Goal: Information Seeking & Learning: Find specific fact

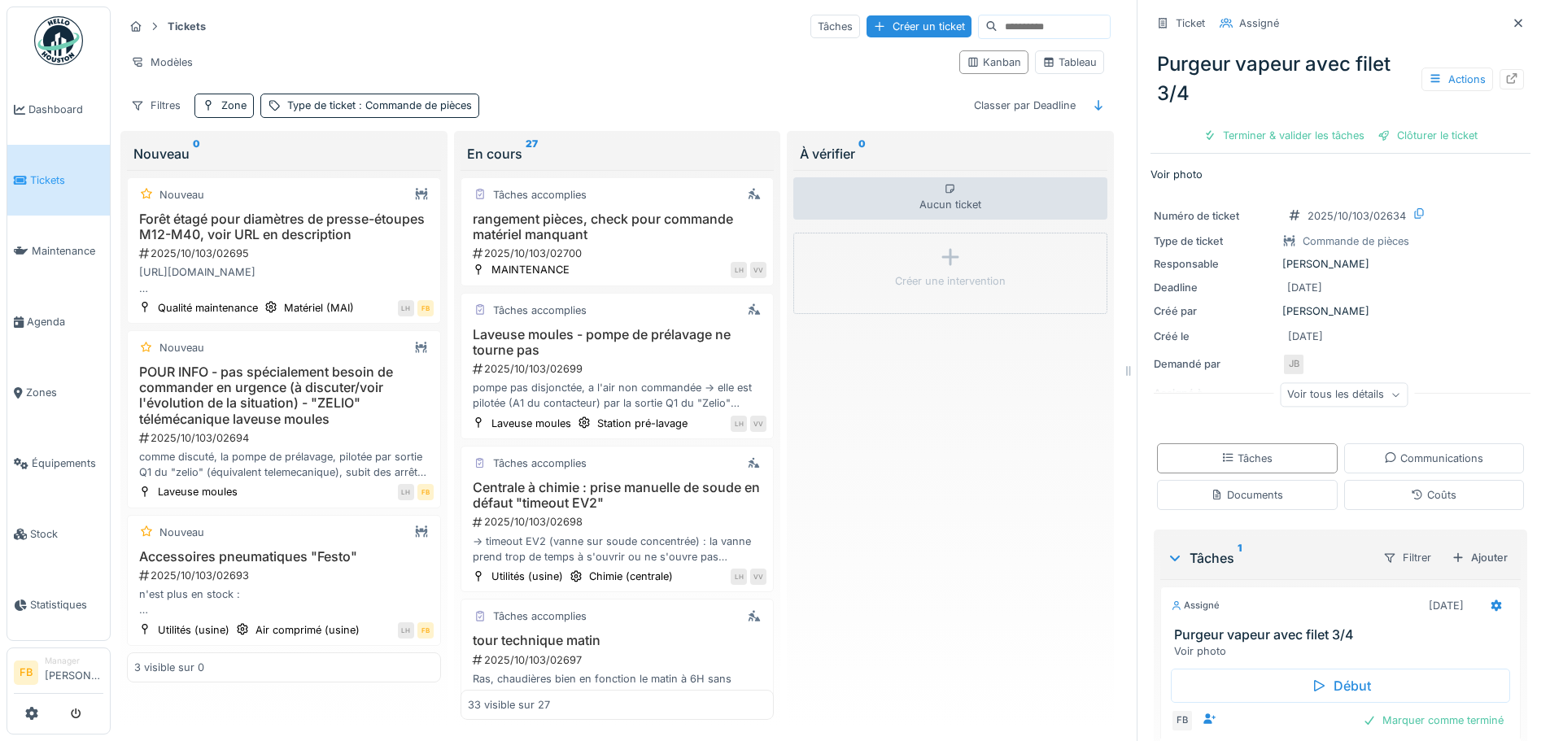
scroll to position [3194, 0]
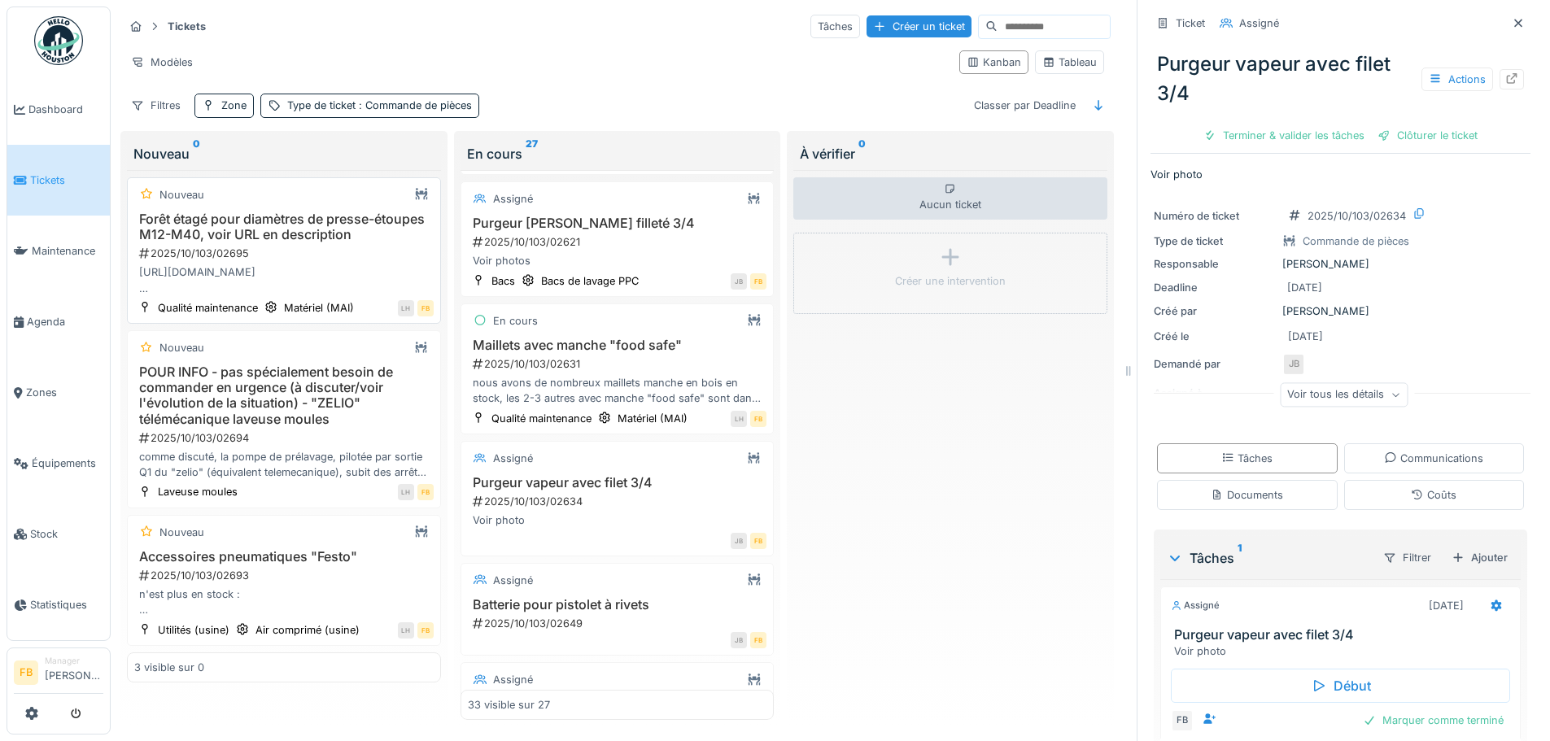
click at [355, 237] on h3 "Forêt étagé pour diamètres de presse-étoupes M12-M40, voir URL en description" at bounding box center [284, 227] width 300 height 31
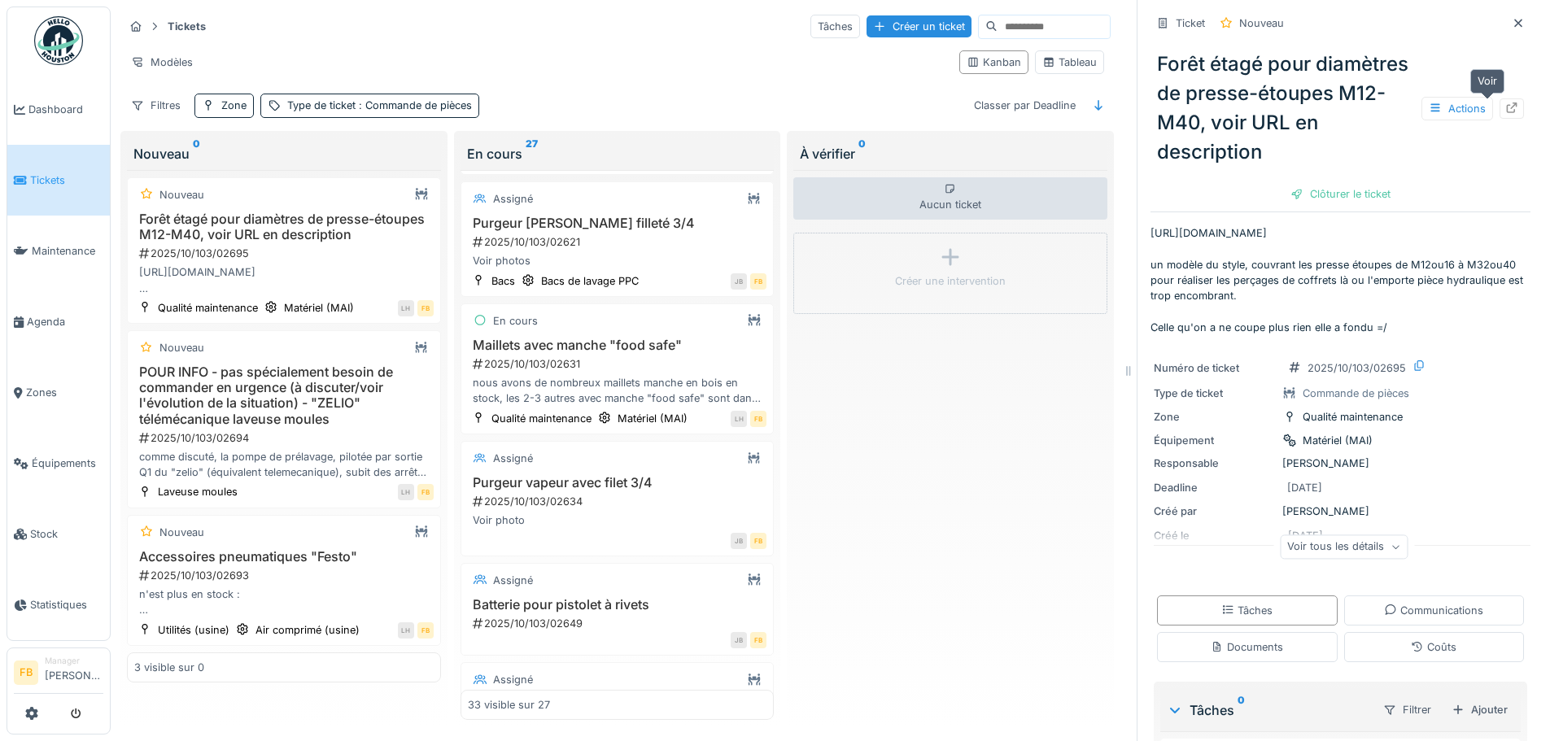
click at [1506, 104] on icon at bounding box center [1512, 108] width 13 height 11
click at [600, 167] on div "En cours 27" at bounding box center [618, 154] width 314 height 33
click at [600, 87] on h3 "Capteur 2 fils 230V télémécanique pour capot filtre sérum moulage PM" at bounding box center [618, 71] width 300 height 31
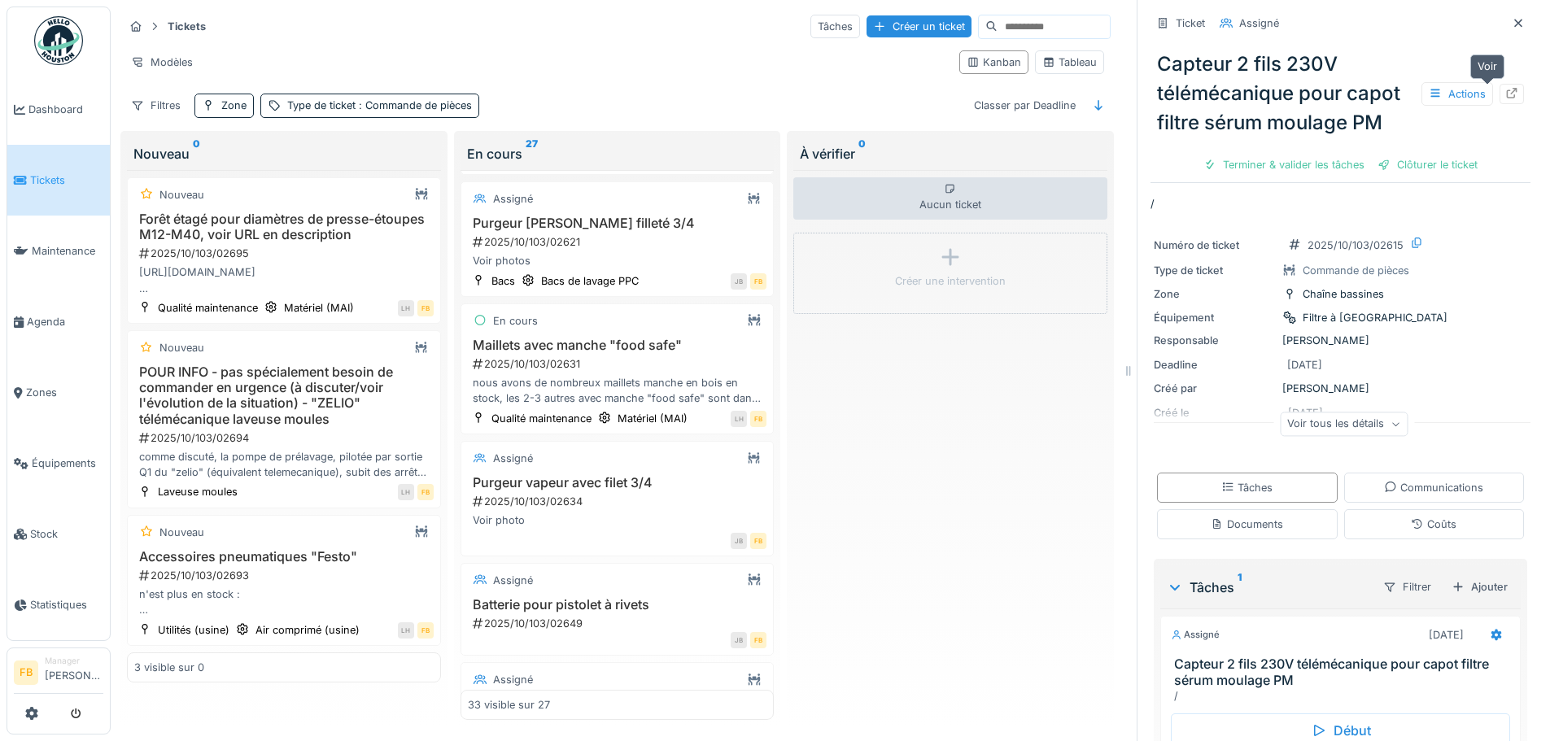
click at [1500, 87] on div at bounding box center [1512, 94] width 24 height 20
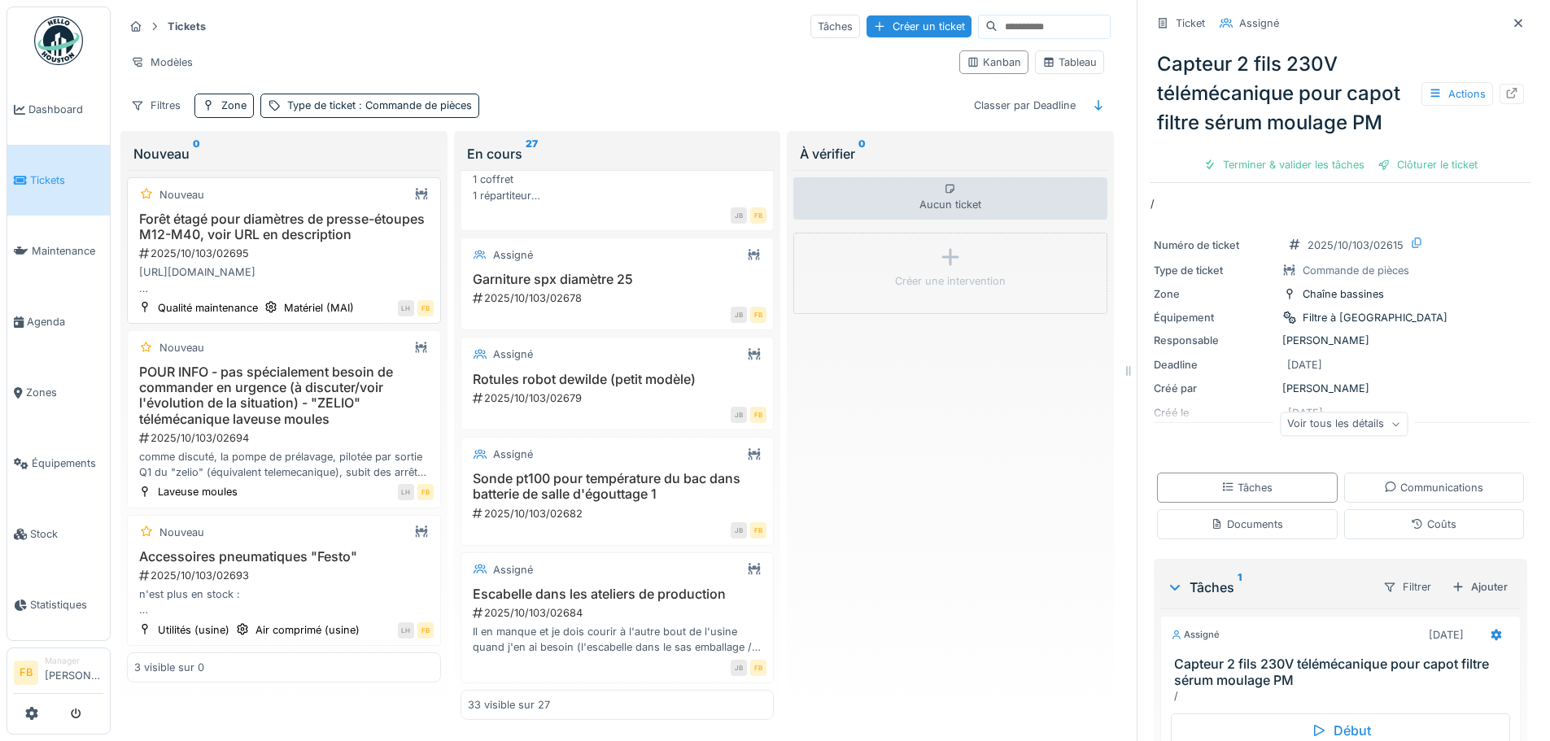
scroll to position [12, 0]
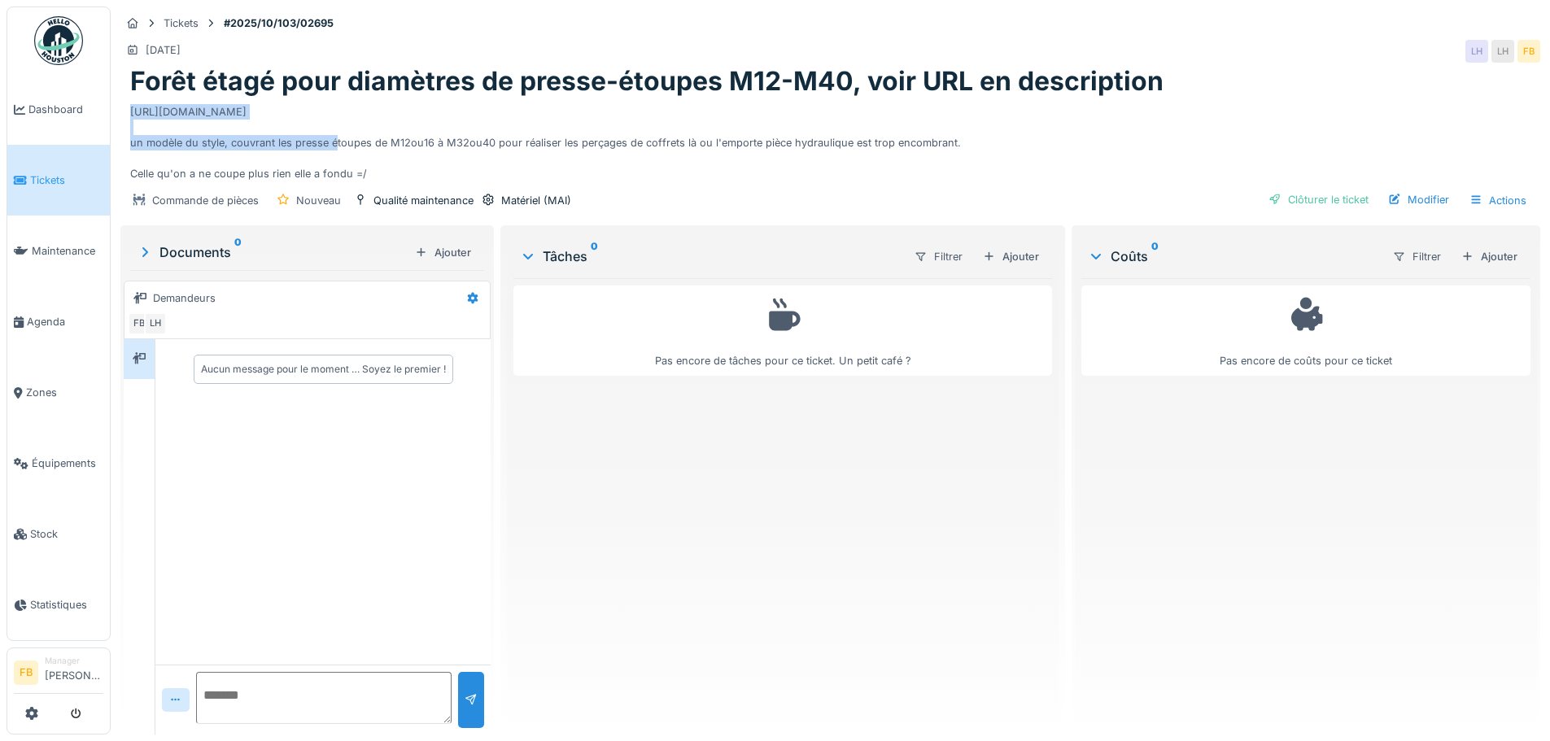
drag, startPoint x: 453, startPoint y: 109, endPoint x: 129, endPoint y: 108, distance: 323.1
click at [129, 108] on div "Forêt étagé pour diamètres de presse-étoupes M12-M40, voir URL en description h…" at bounding box center [830, 124] width 1420 height 116
copy div "https://lecot.be/fr-be/facom/1465419-foret-etage-facom-678006"
